Goal: Task Accomplishment & Management: Use online tool/utility

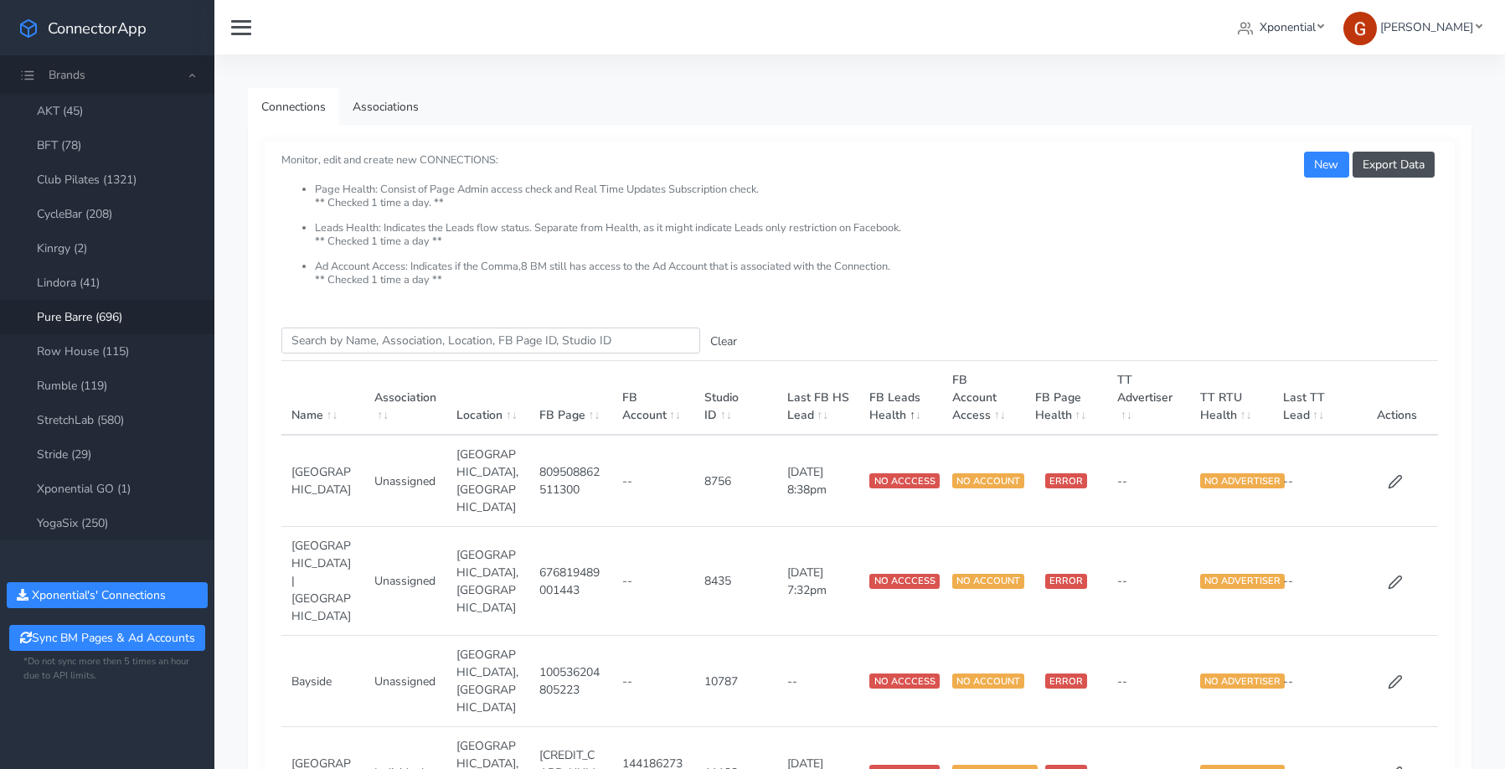
click at [110, 179] on link "Club Pilates (1321)" at bounding box center [107, 180] width 214 height 34
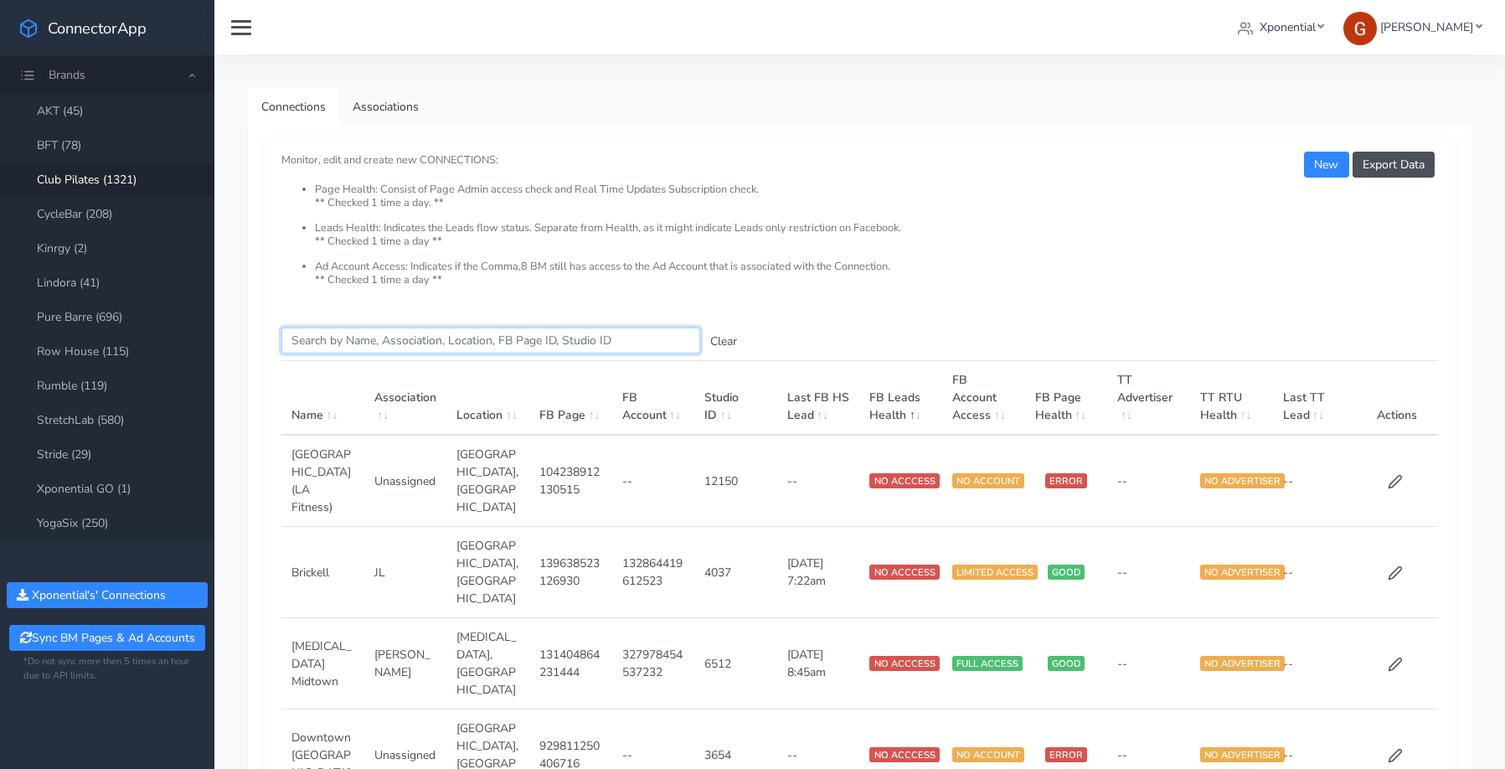
click at [369, 336] on input "Search this table" at bounding box center [490, 341] width 419 height 26
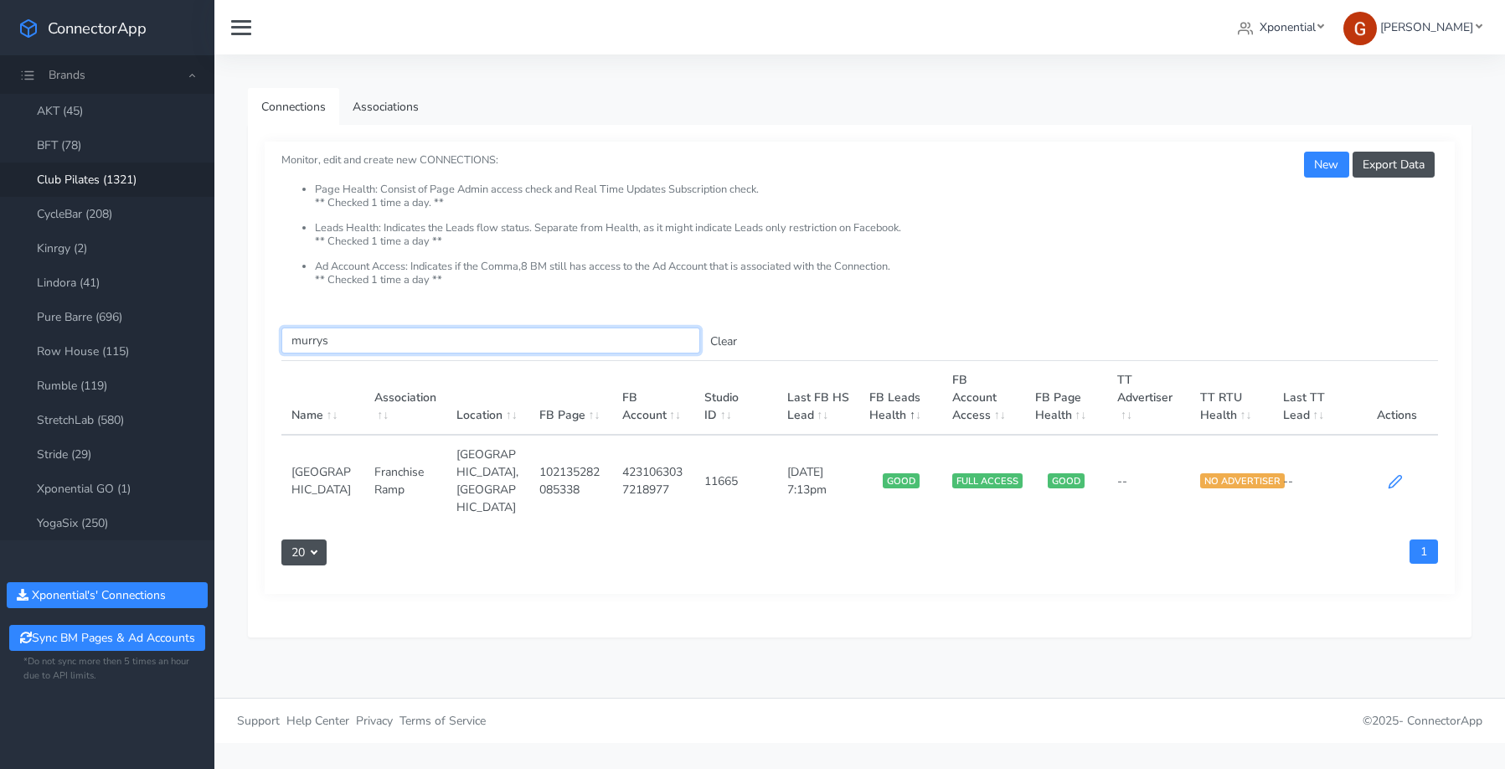
type input "murrys"
click at [1246, 474] on icon at bounding box center [1395, 481] width 15 height 15
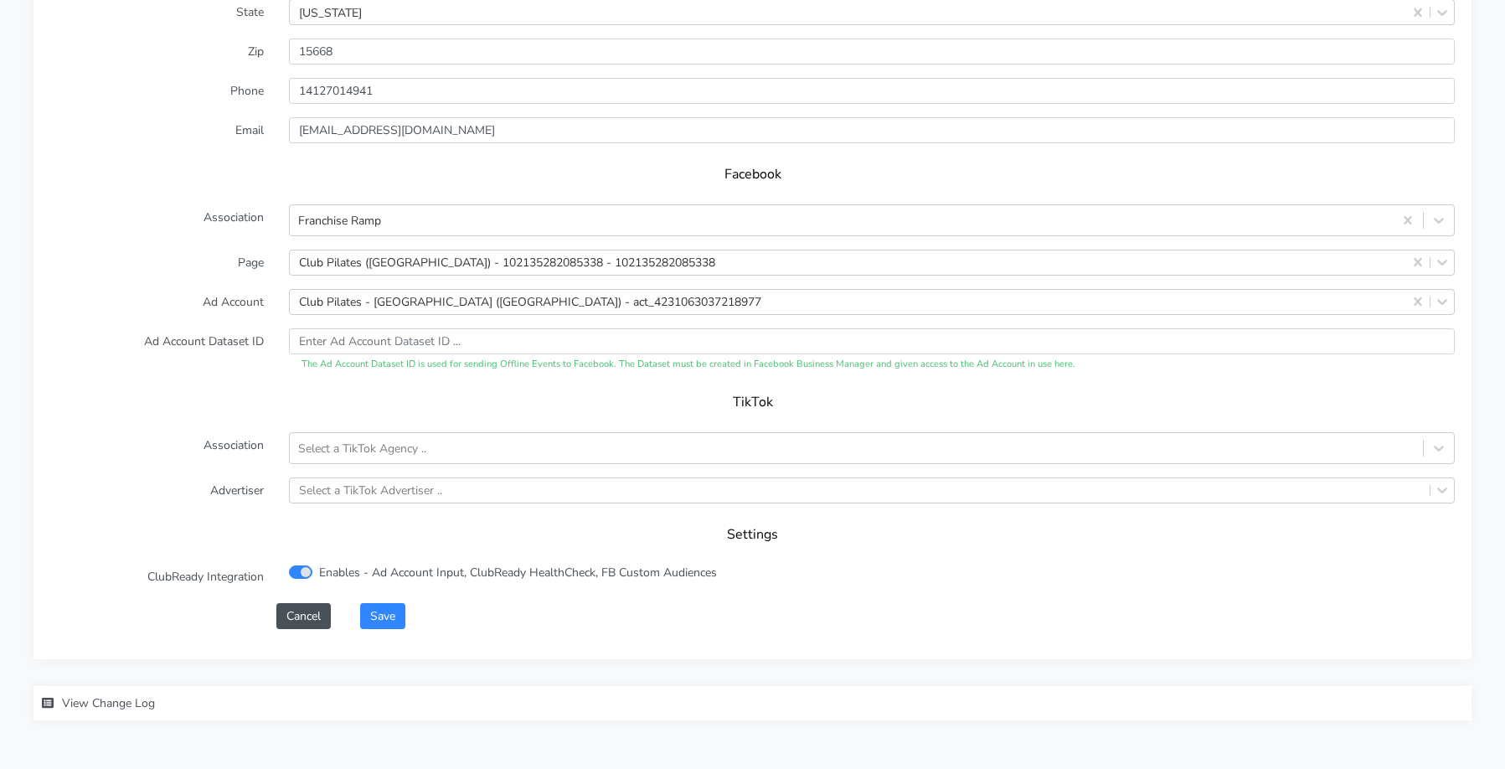
scroll to position [1589, 0]
click at [374, 596] on button "Save" at bounding box center [382, 614] width 45 height 26
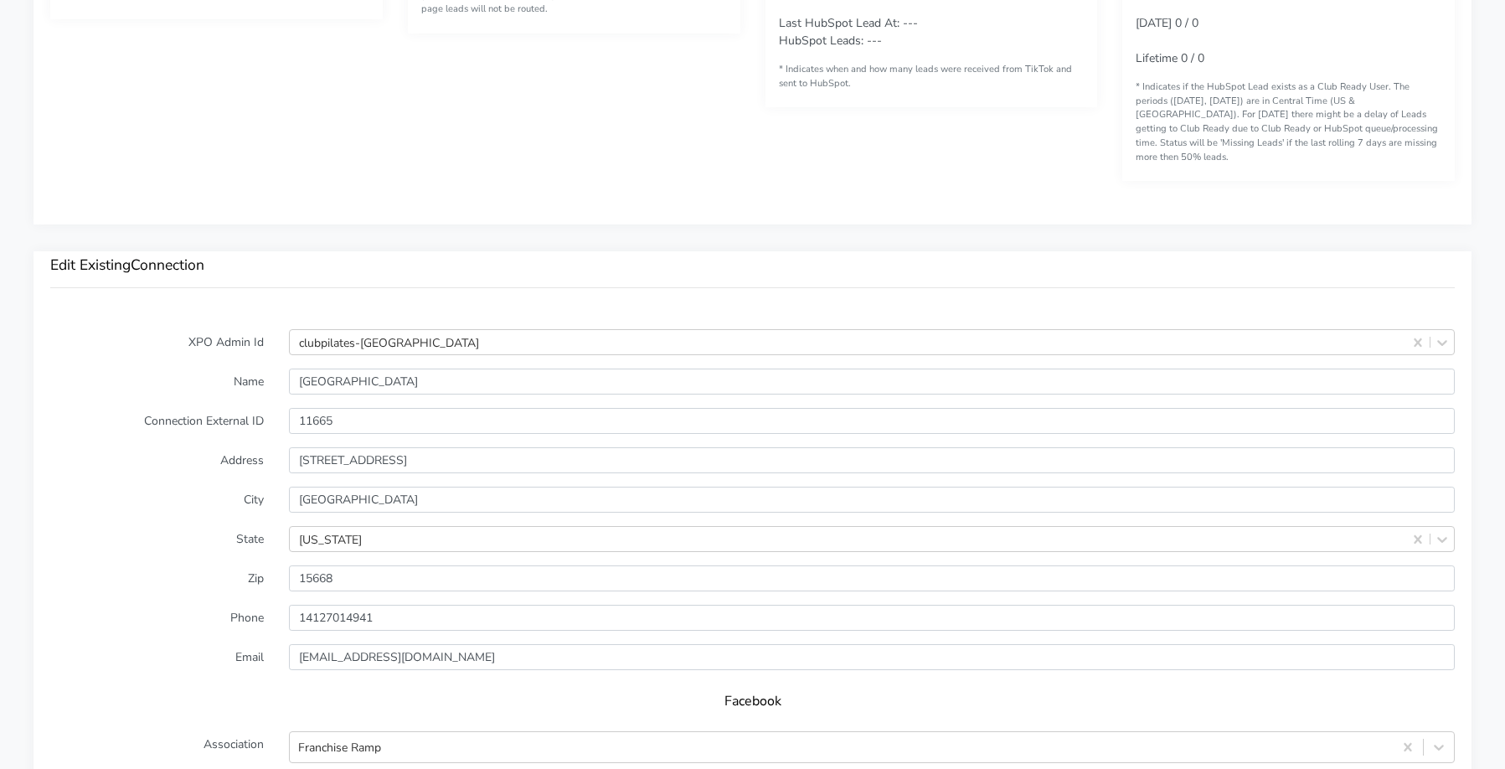
scroll to position [1081, 0]
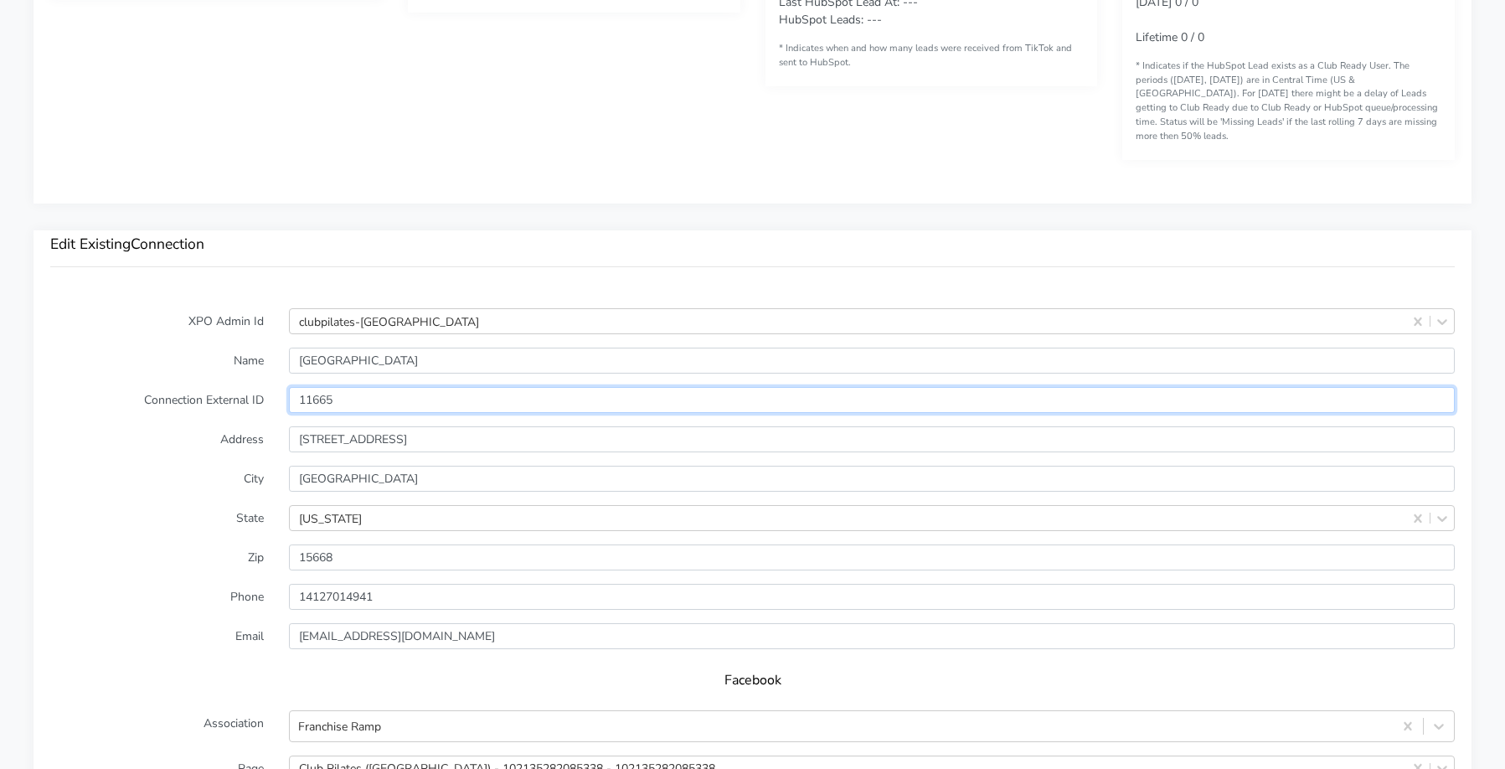
click at [317, 387] on input "11665" at bounding box center [872, 400] width 1166 height 26
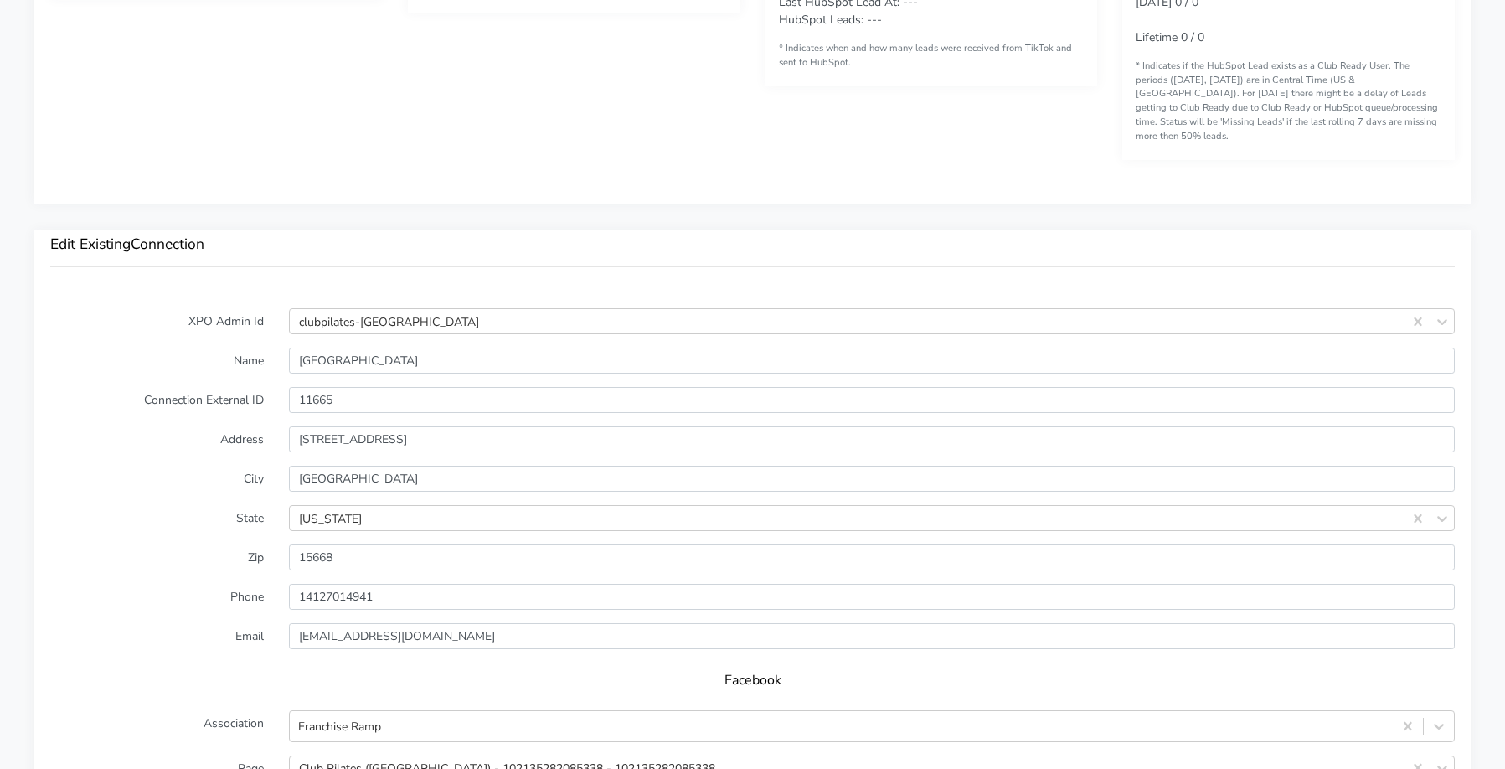
click at [172, 292] on div "XPO Admin Id clubpilates-[GEOGRAPHIC_DATA] Name [GEOGRAPHIC_DATA] Connection Ex…" at bounding box center [753, 728] width 1438 height 873
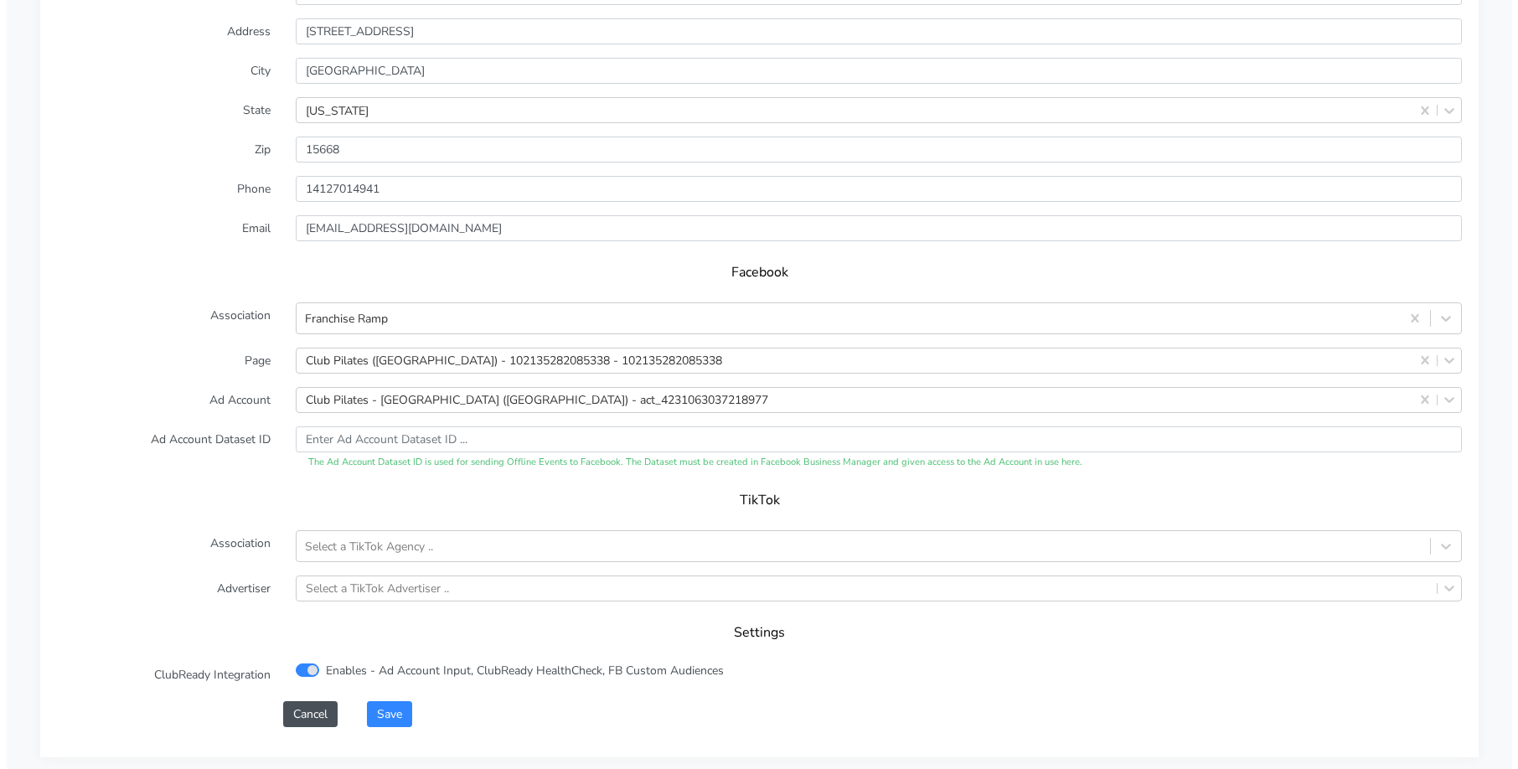
scroll to position [1623, 0]
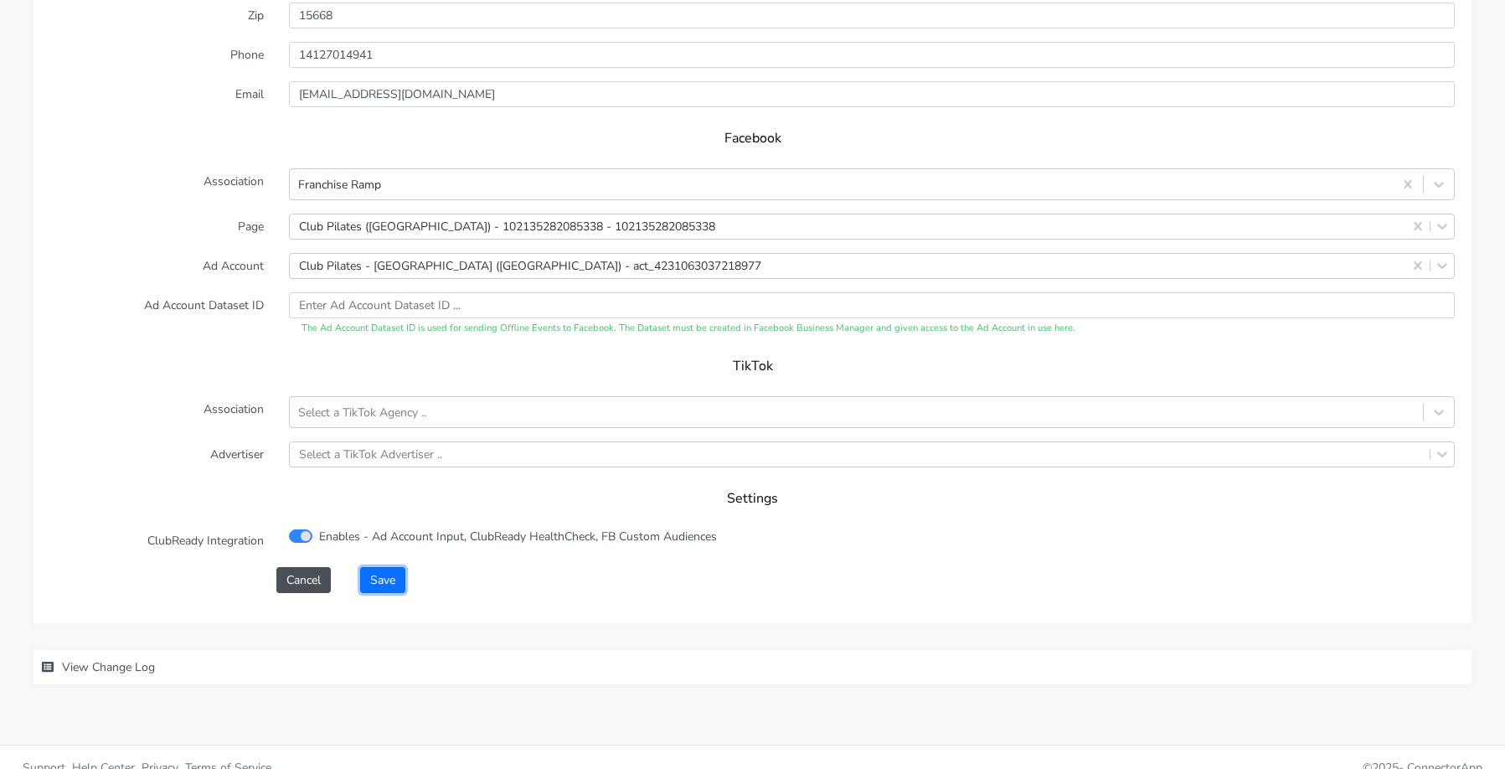
click at [371, 567] on button "Save" at bounding box center [382, 580] width 45 height 26
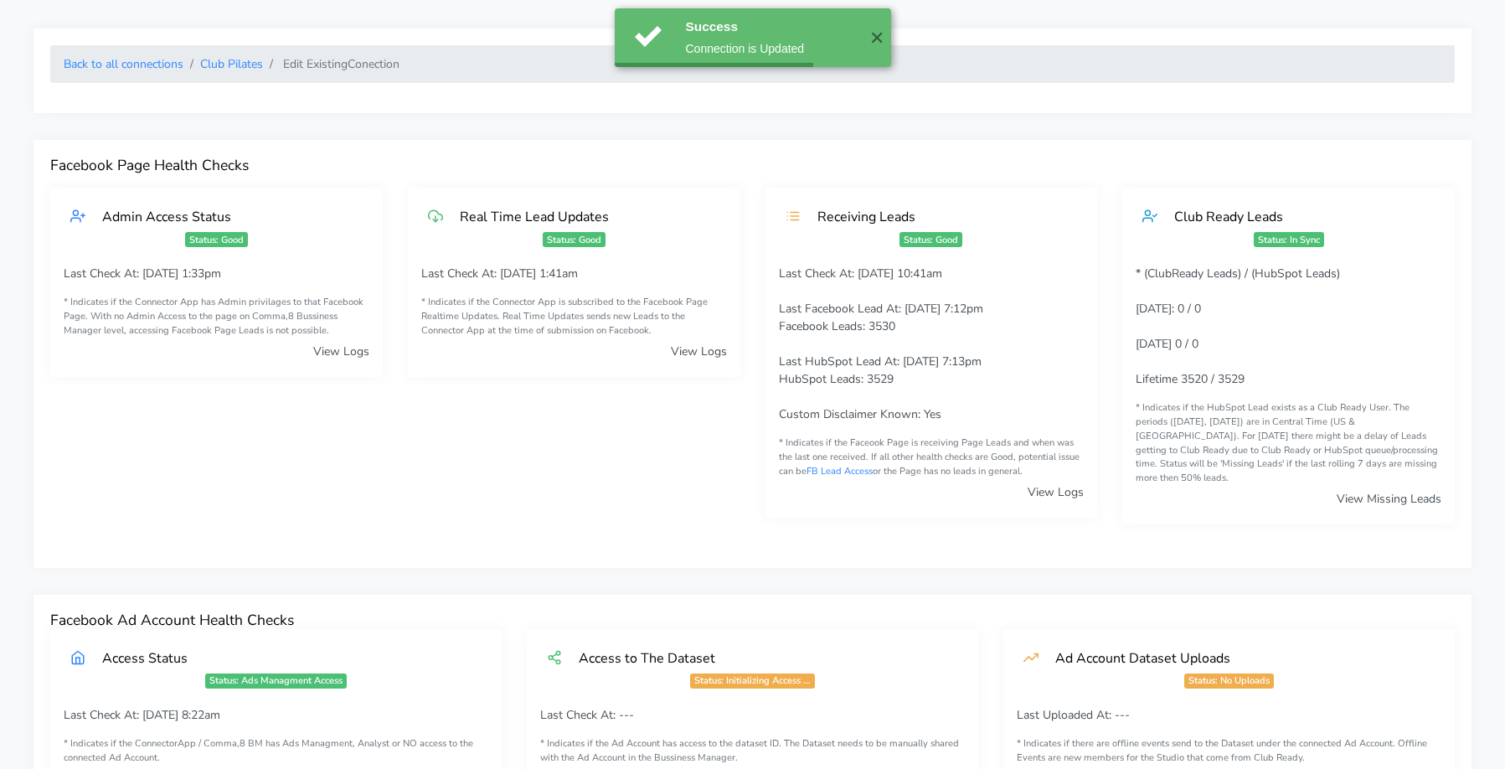
scroll to position [0, 0]
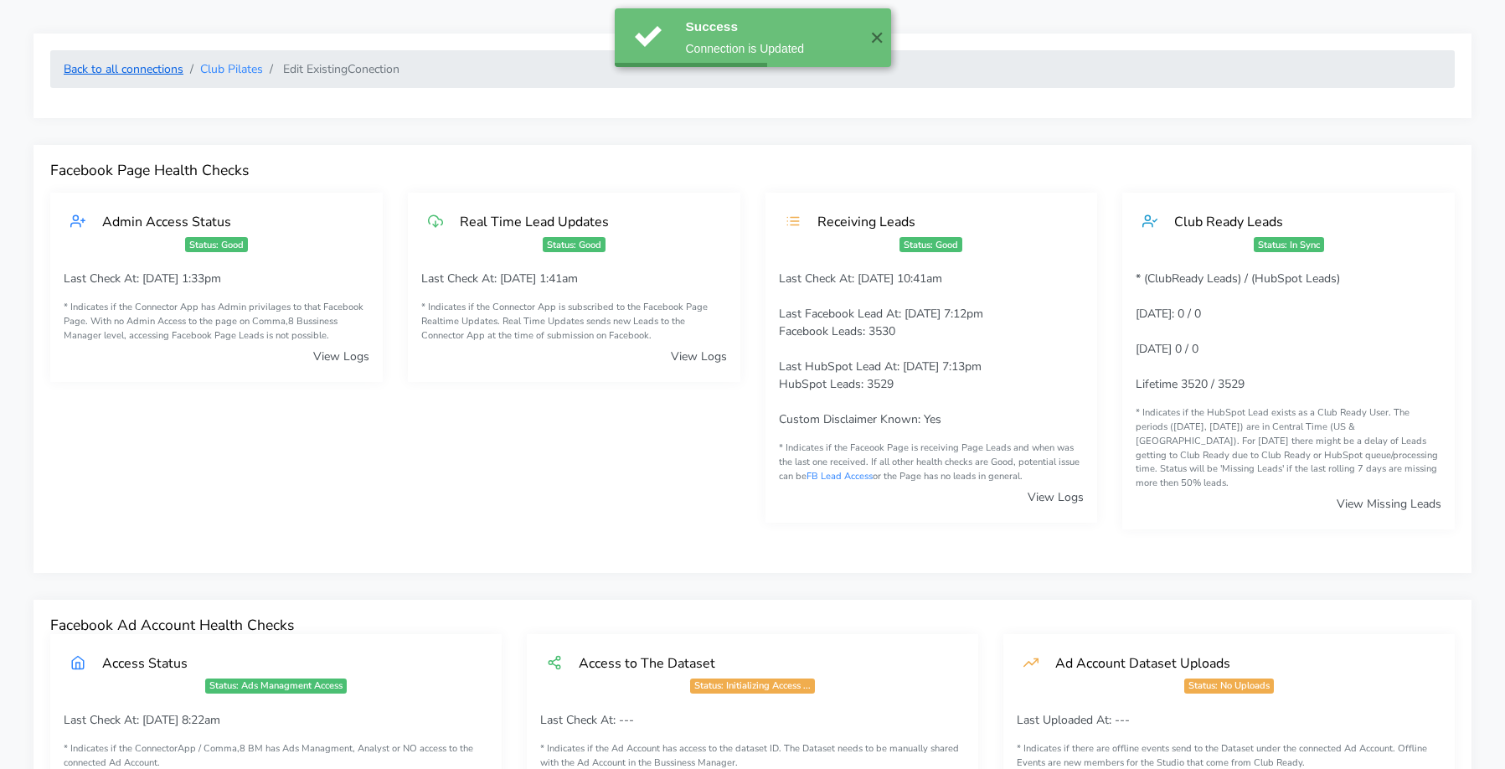
click at [142, 68] on link "Back to all connections" at bounding box center [124, 69] width 120 height 16
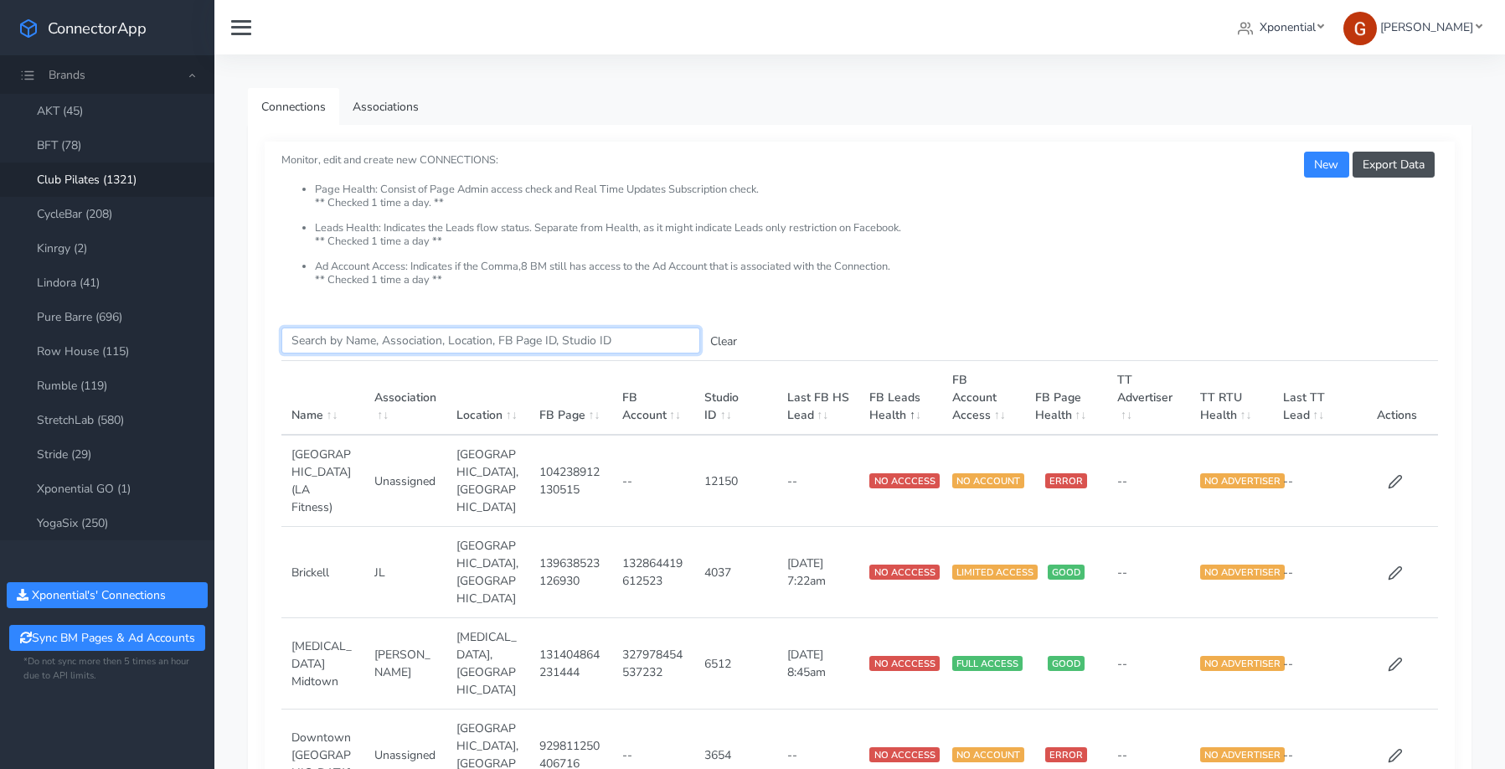
click at [351, 343] on input "Search this table" at bounding box center [490, 341] width 419 height 26
paste input "Arundel [PERSON_NAME]"
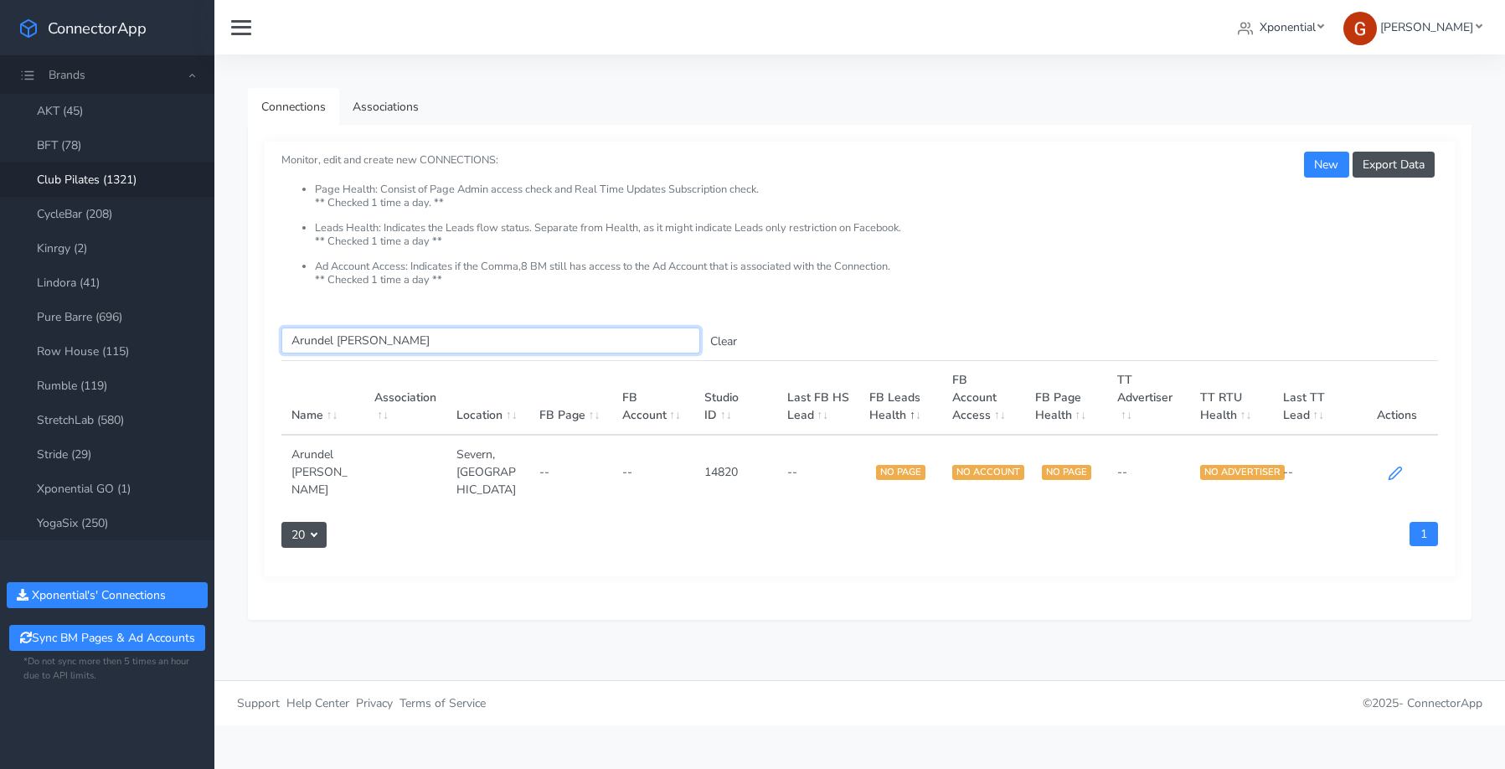
type input "Arundel [PERSON_NAME]"
click at [1246, 467] on icon at bounding box center [1395, 473] width 13 height 13
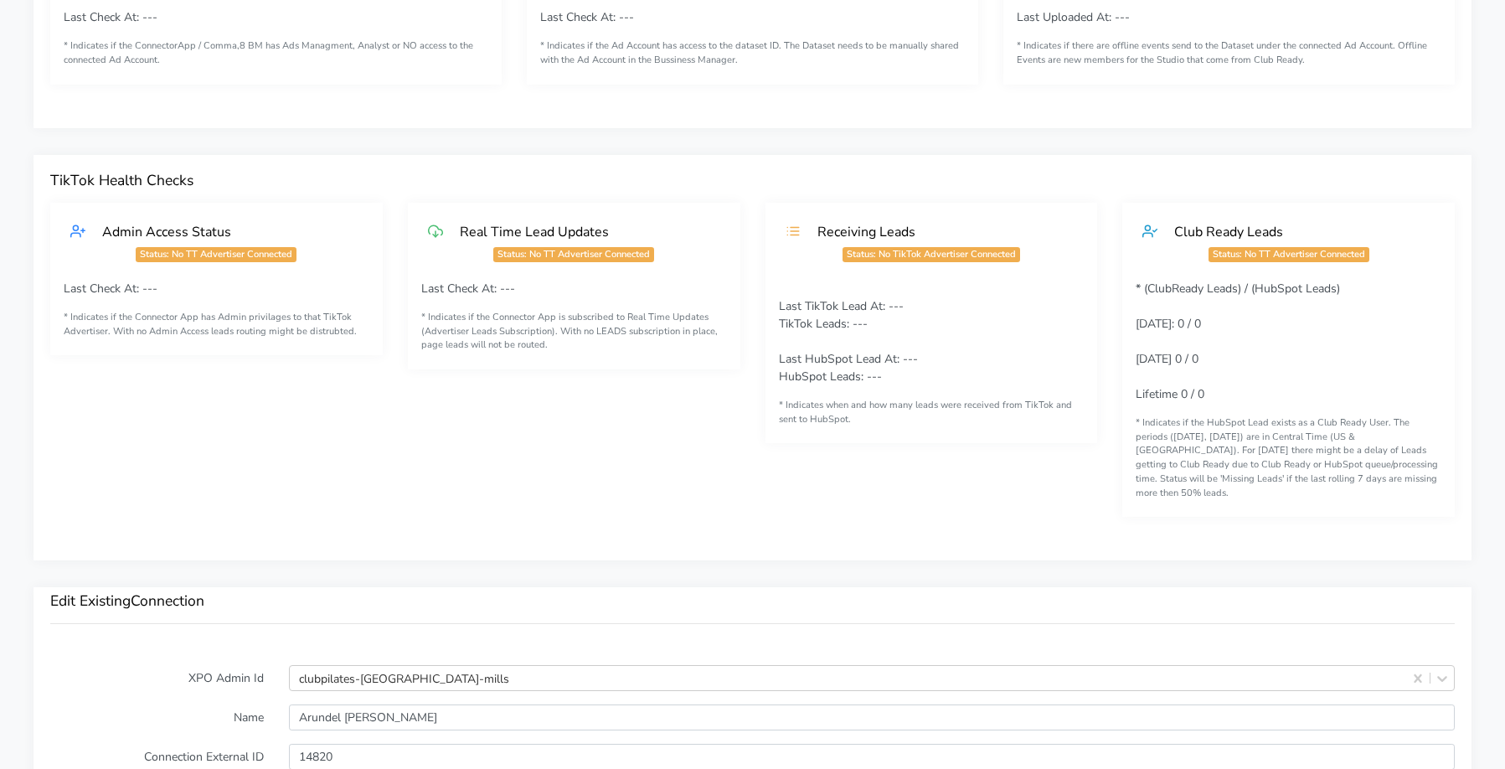
scroll to position [1391, 0]
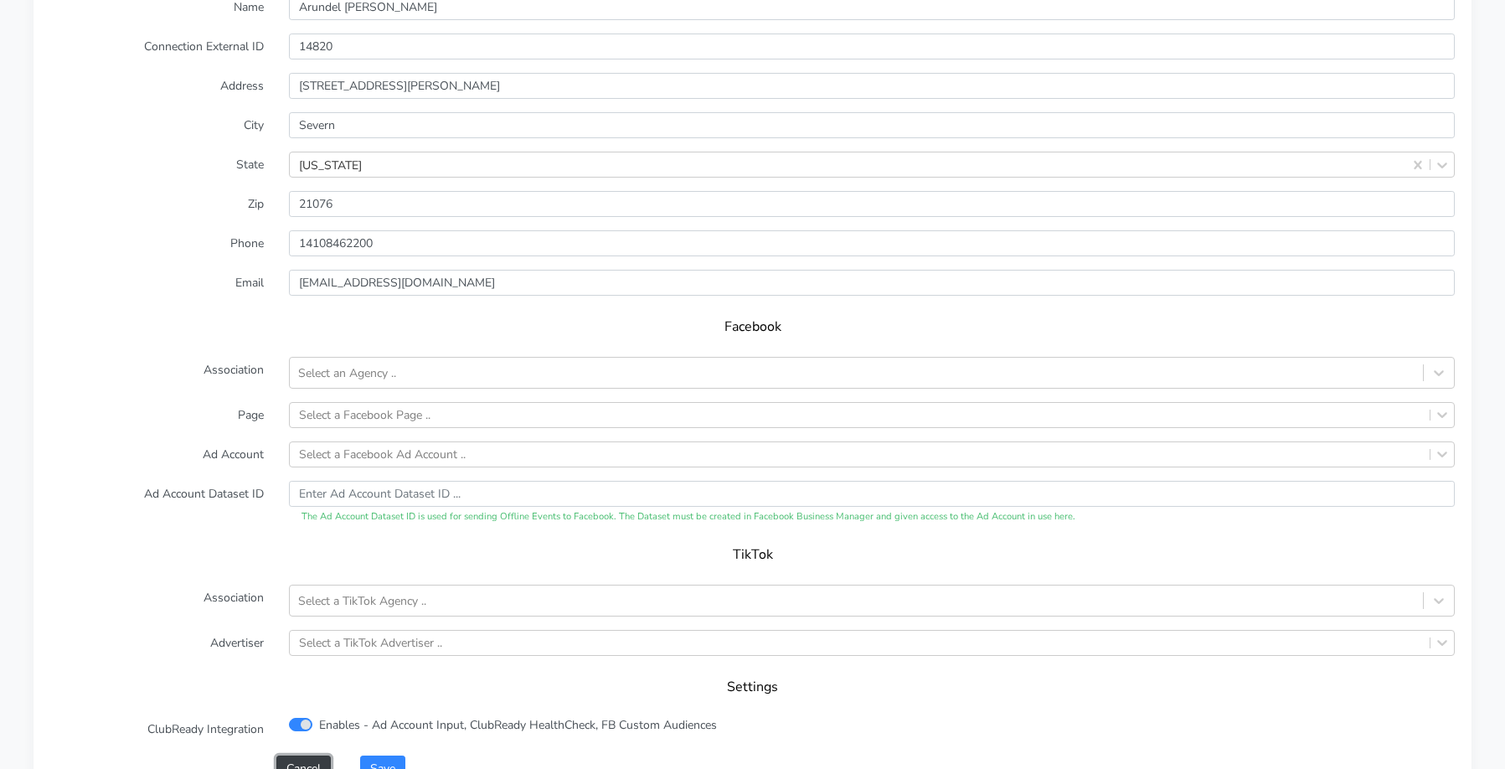
click at [328, 596] on button "Cancel" at bounding box center [303, 769] width 54 height 26
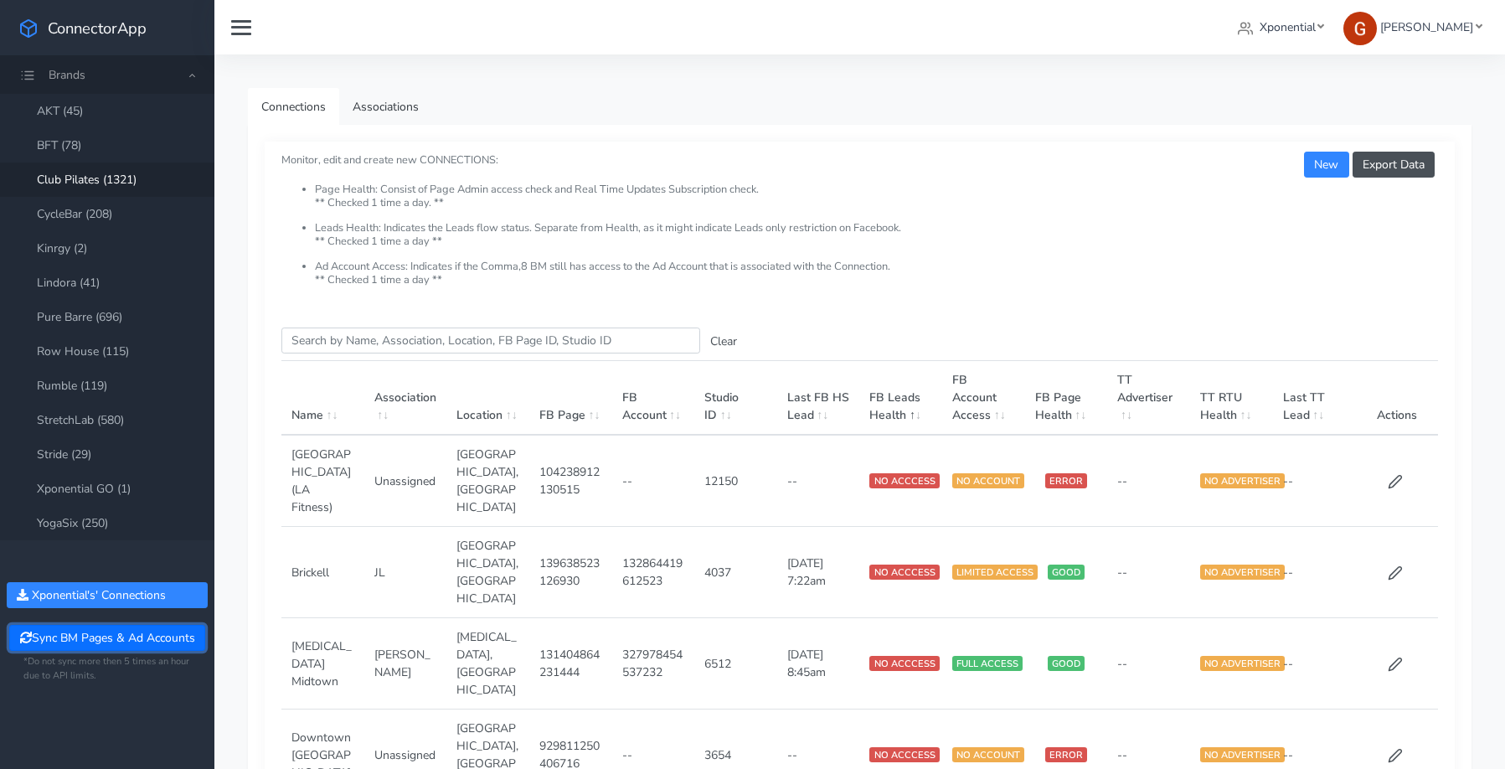
click at [141, 596] on button "Sync BM Pages & Ad Accounts" at bounding box center [106, 638] width 195 height 26
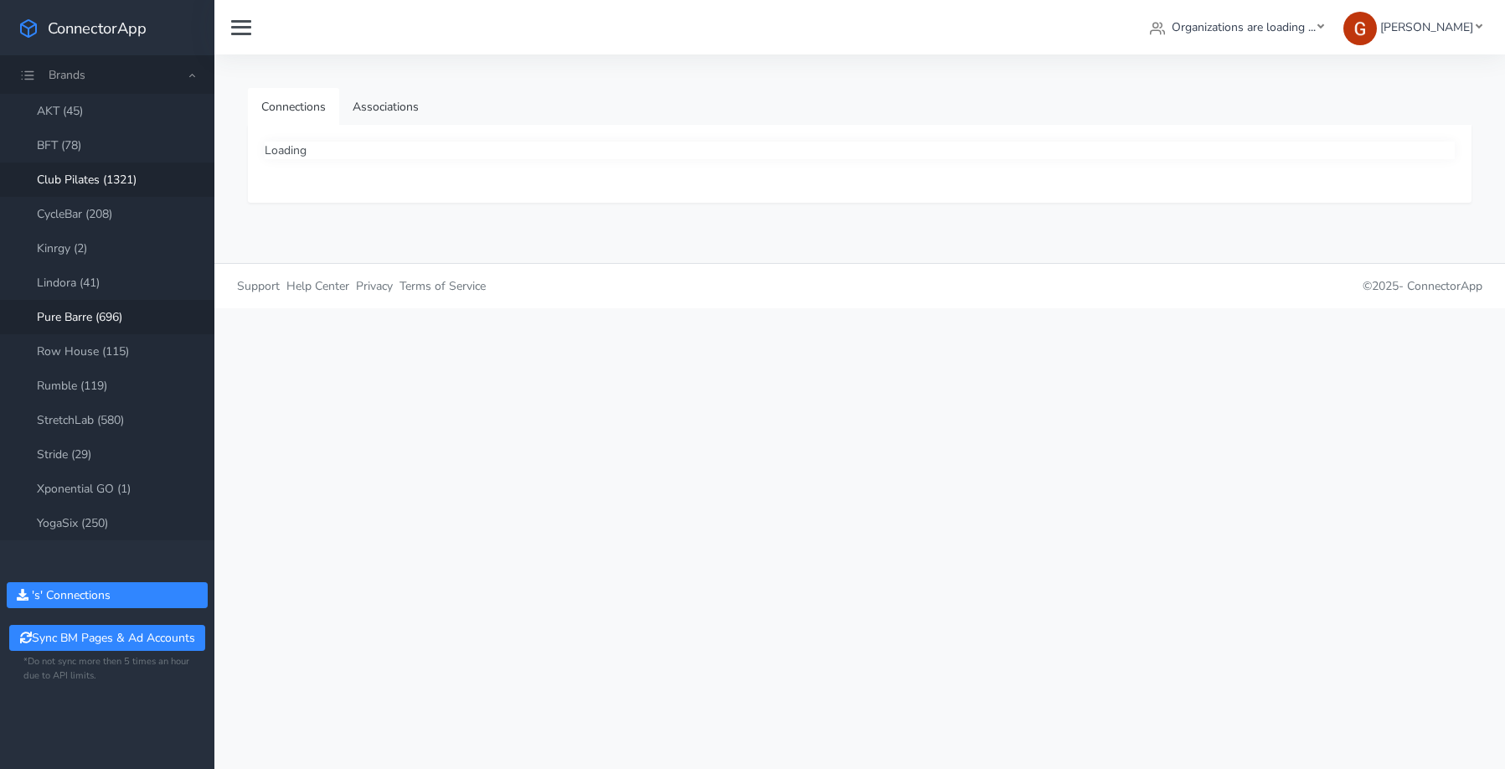
click at [90, 182] on link "Club Pilates (1321)" at bounding box center [107, 180] width 214 height 34
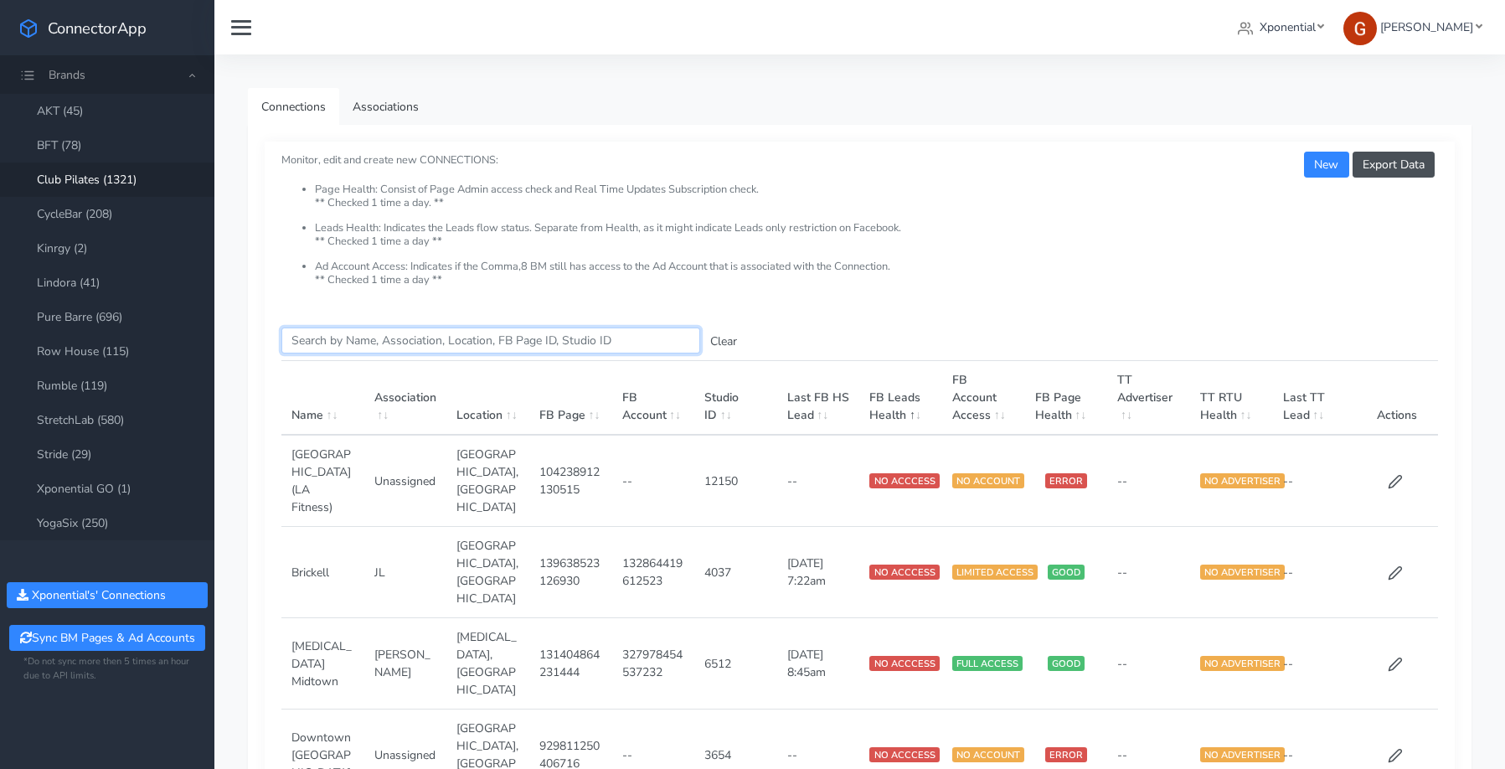
click at [403, 343] on input "Search this table" at bounding box center [490, 341] width 419 height 26
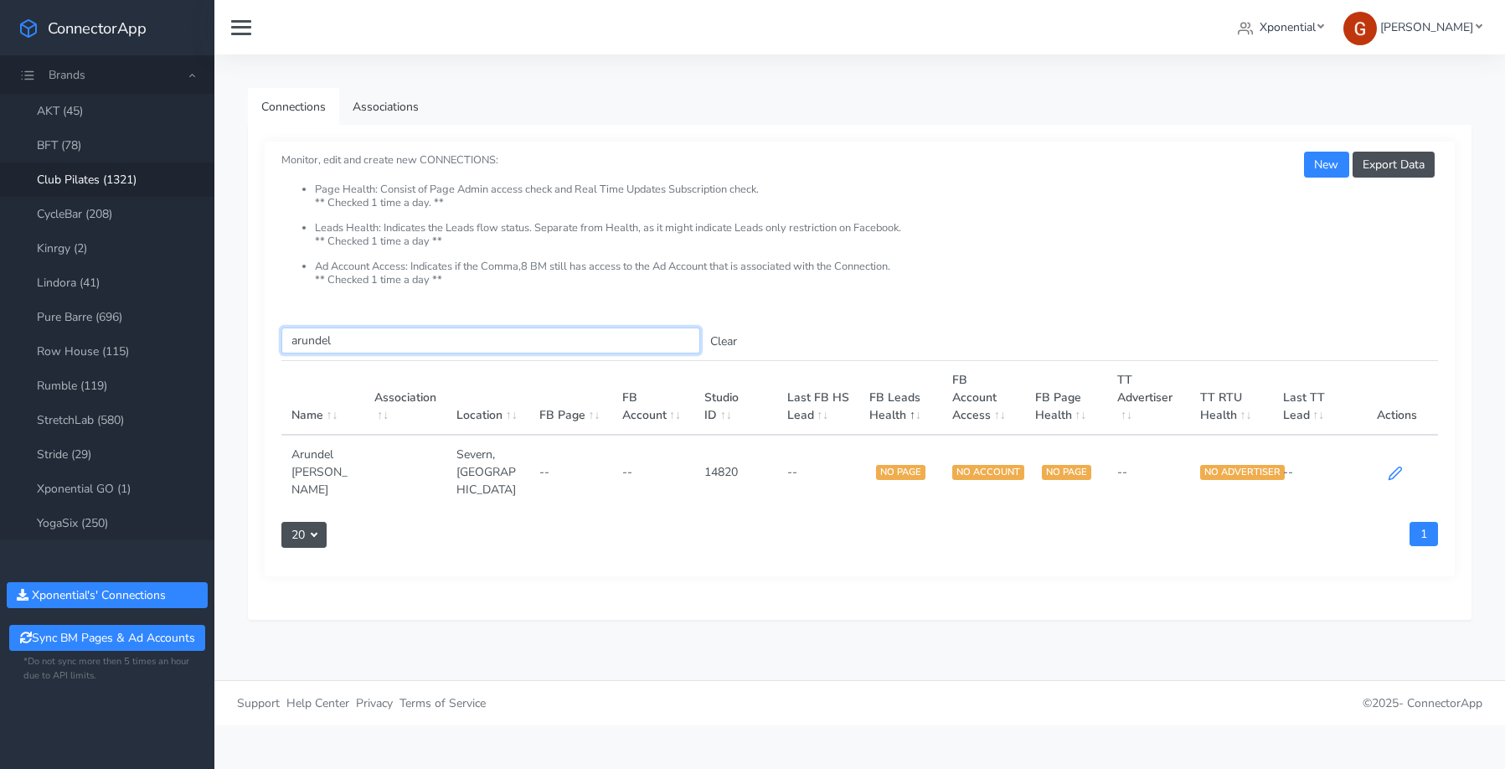
type input "arundel"
click at [1390, 469] on icon at bounding box center [1395, 473] width 13 height 13
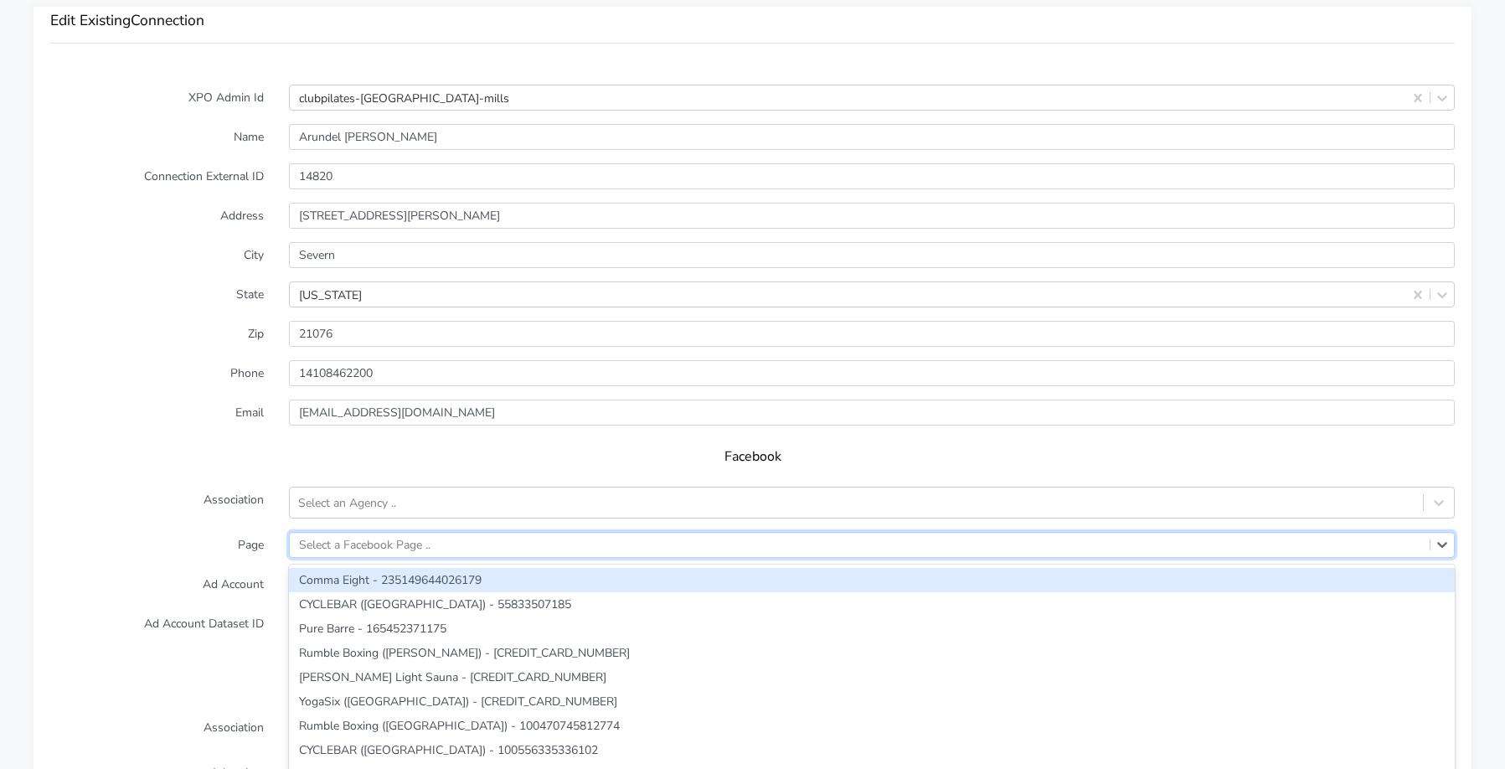
scroll to position [1293, 0]
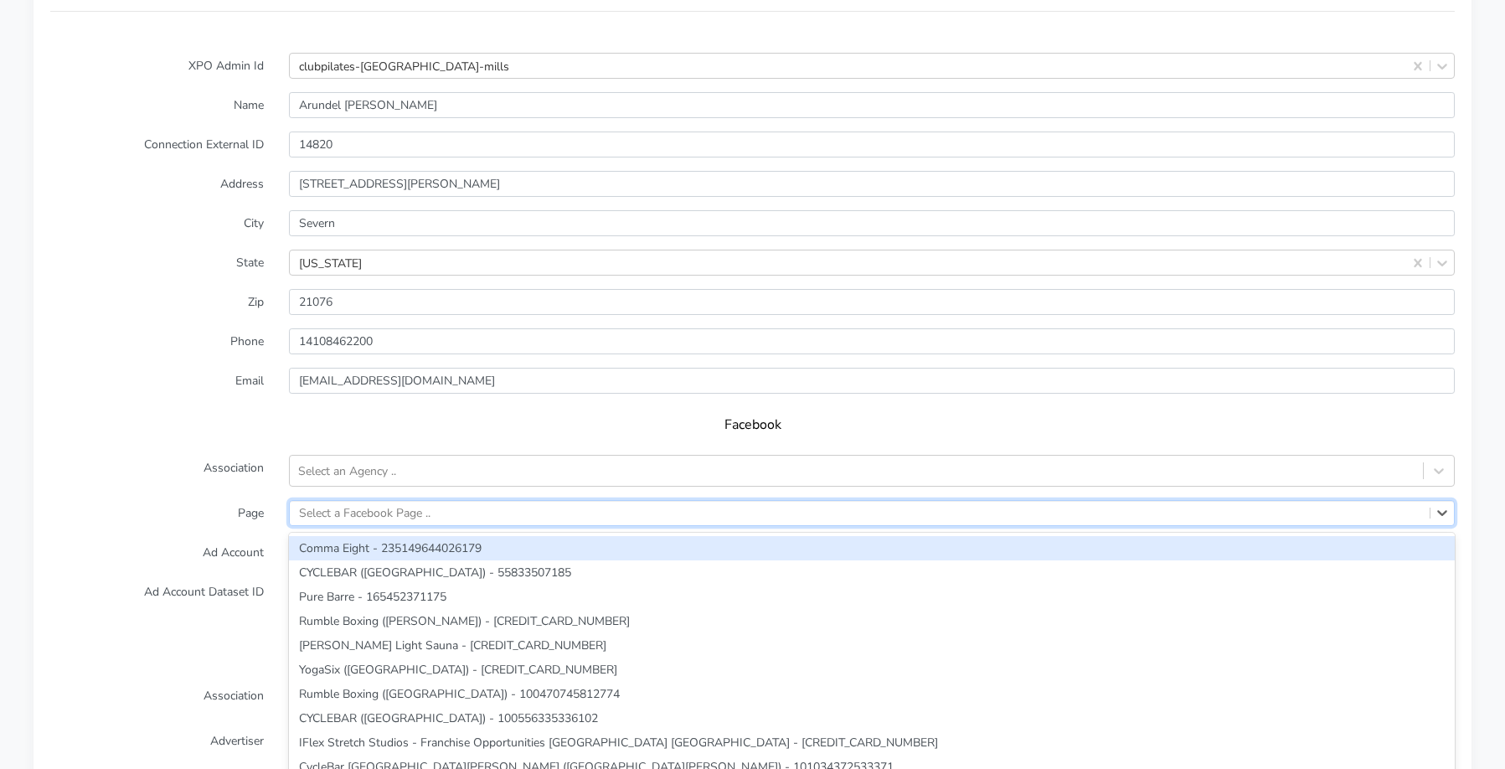
click at [365, 526] on div "option Comma Eight - 235149644026179 focused, 1 of 219. 219 results available. …" at bounding box center [872, 513] width 1166 height 26
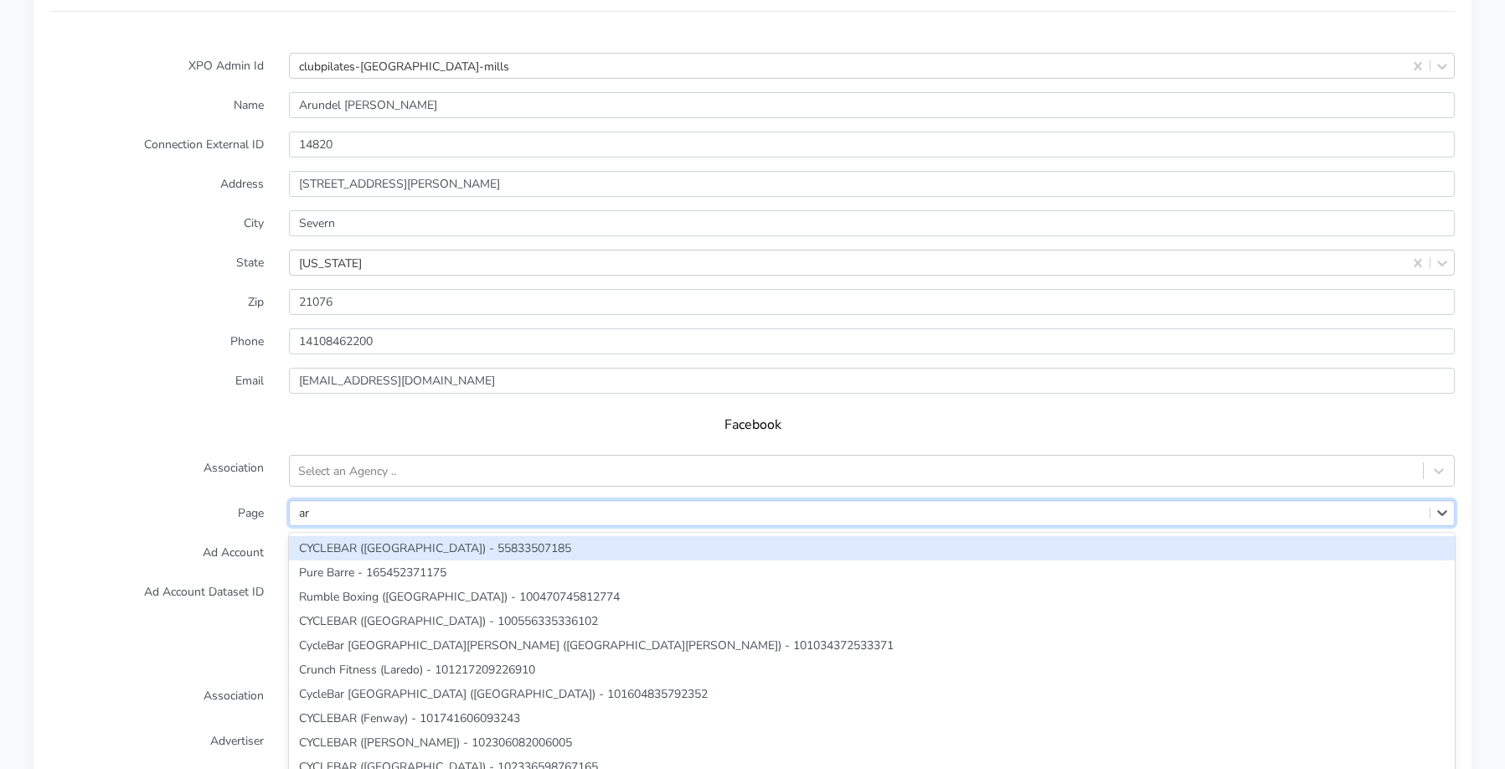
type input "a"
